Goal: Information Seeking & Learning: Learn about a topic

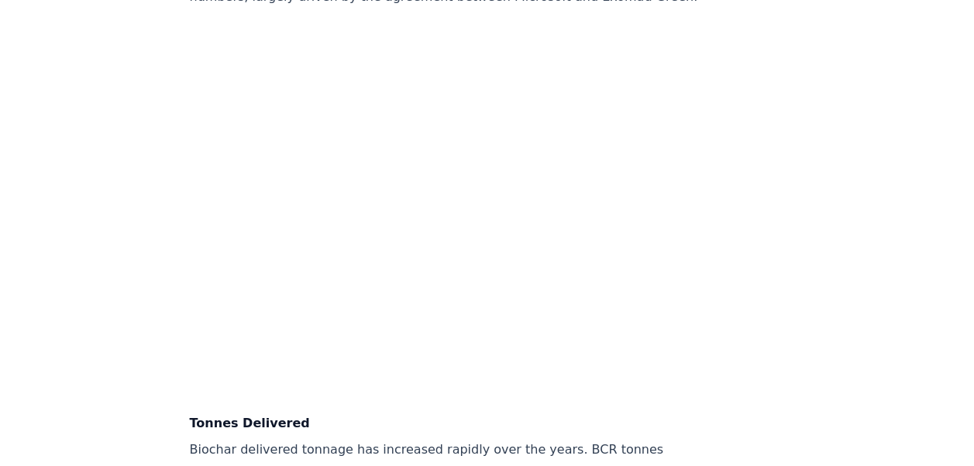
scroll to position [4484, 0]
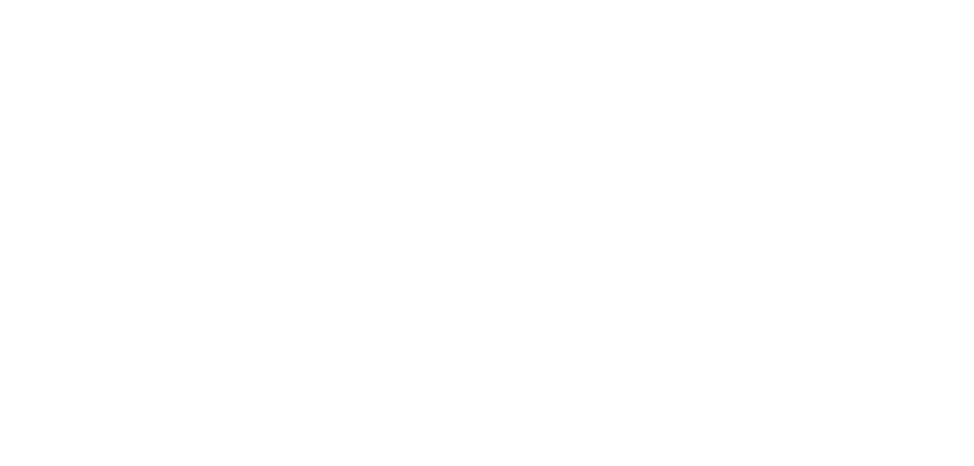
scroll to position [3734, 0]
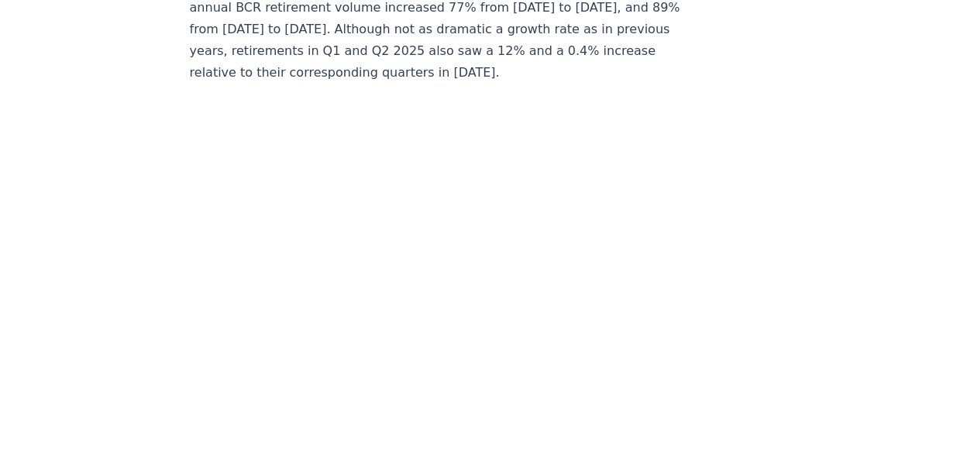
scroll to position [5632, 0]
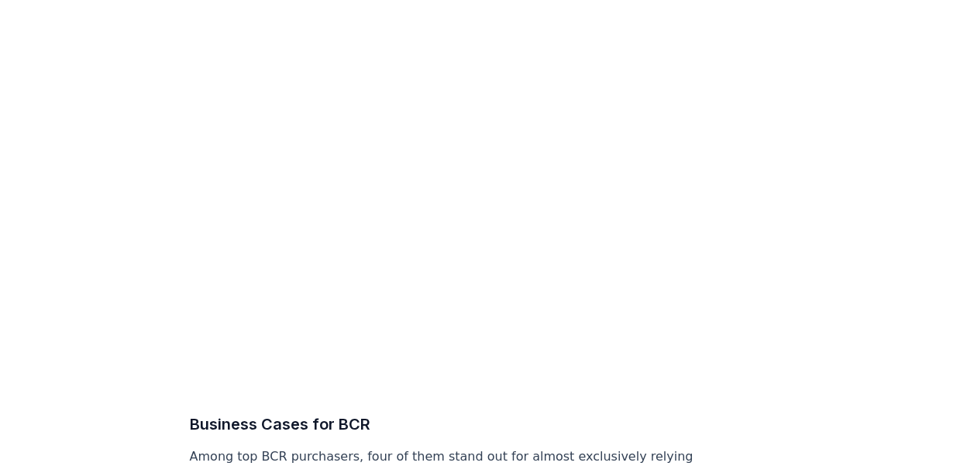
scroll to position [6500, 0]
click at [579, 411] on h3 "Business Cases for BCR" at bounding box center [446, 423] width 513 height 25
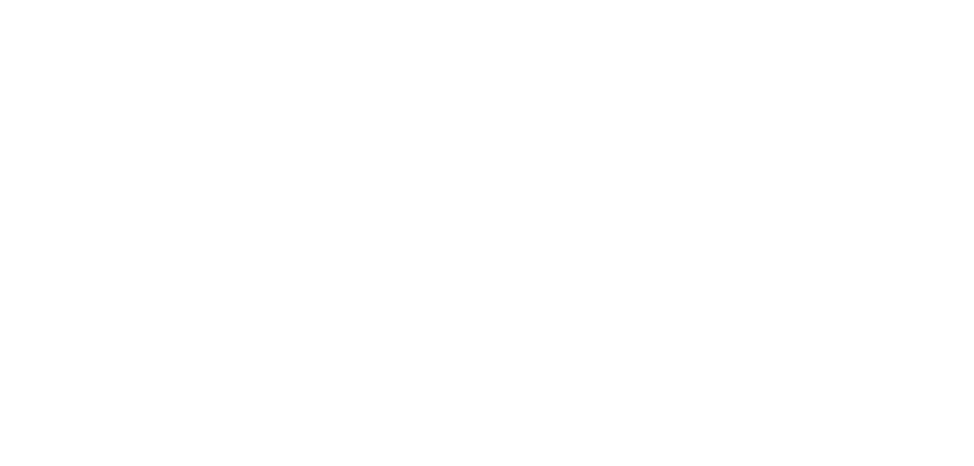
scroll to position [9397, 0]
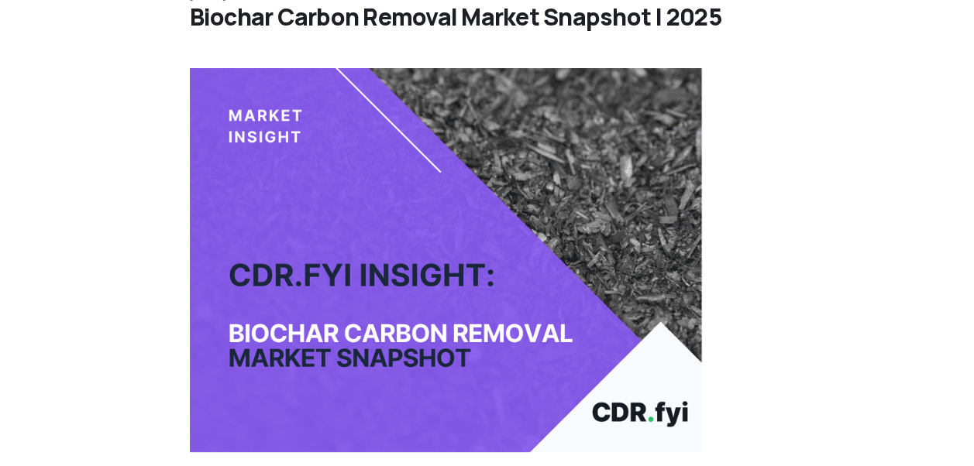
scroll to position [0, 0]
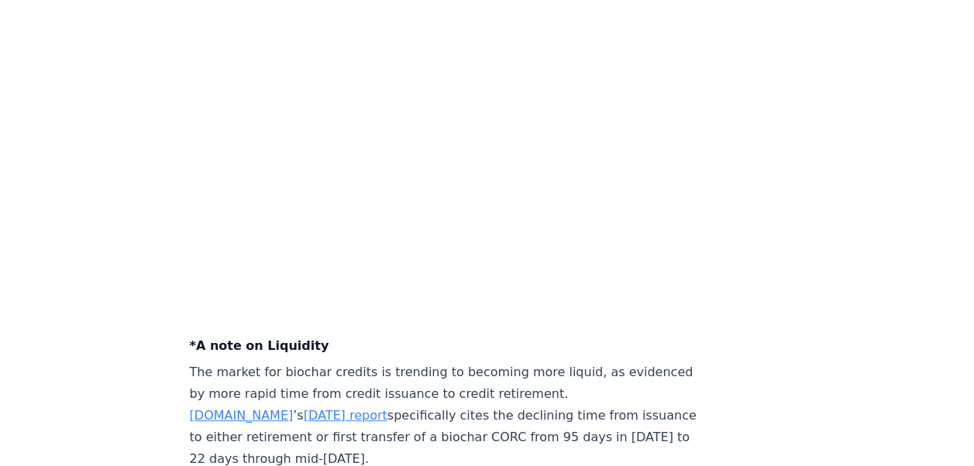
scroll to position [5660, 0]
